Goal: Task Accomplishment & Management: Manage account settings

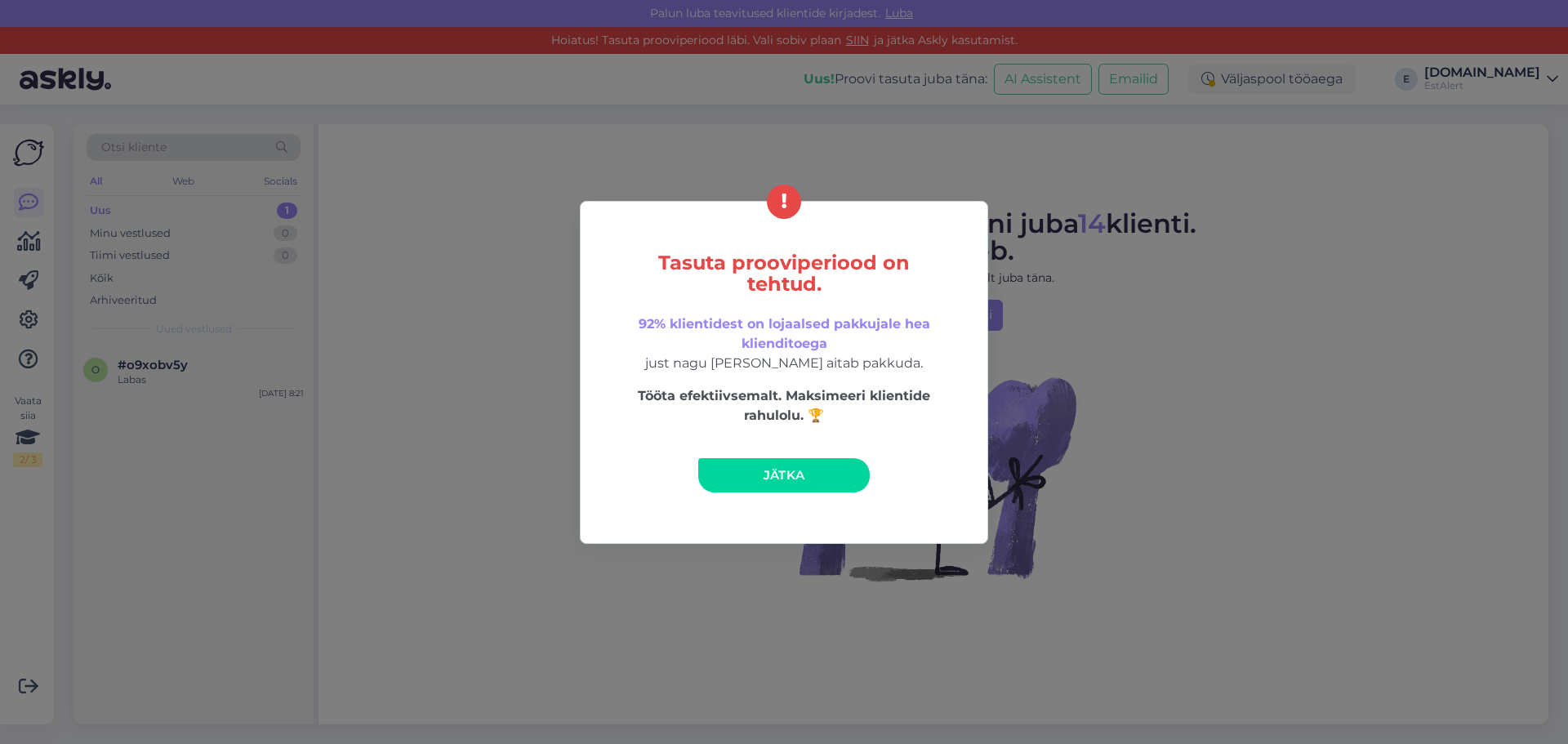
click at [794, 481] on span "Jätka" at bounding box center [784, 474] width 42 height 15
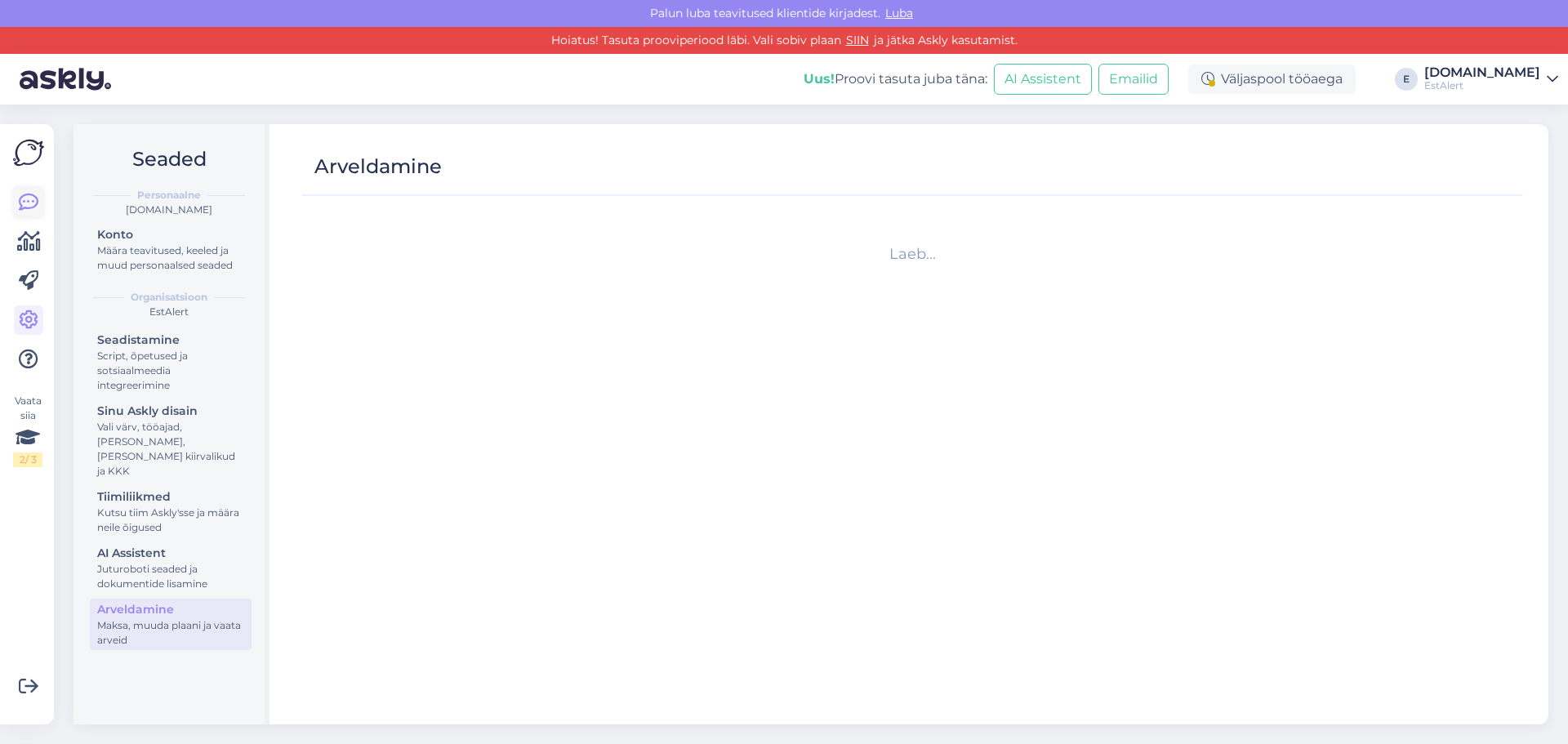
click at [33, 203] on icon at bounding box center [29, 203] width 20 height 20
